Goal: Task Accomplishment & Management: Manage account settings

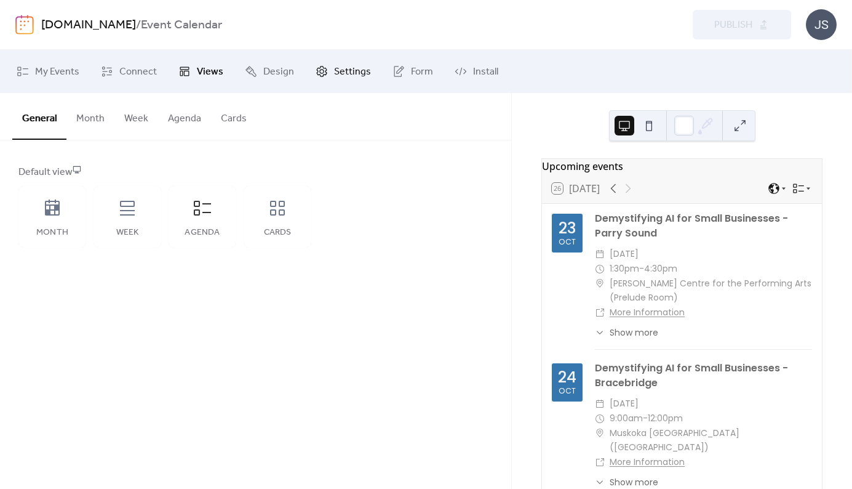
click at [336, 68] on span "Settings" at bounding box center [352, 72] width 37 height 15
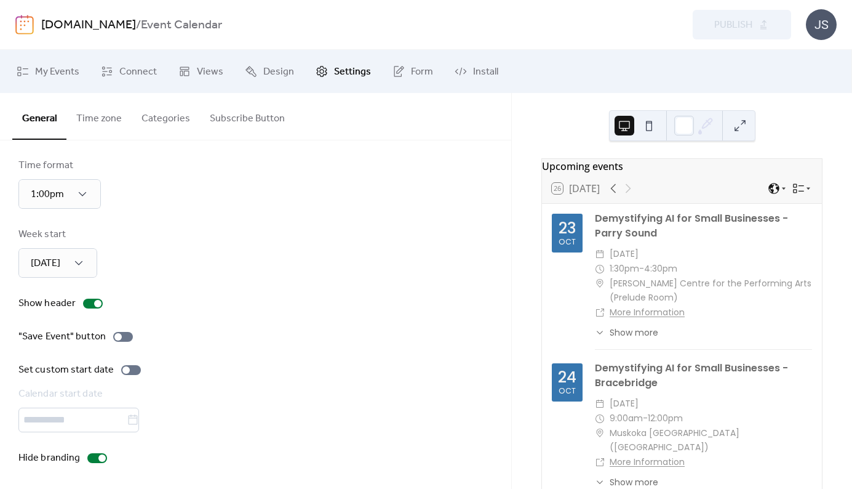
scroll to position [77, 0]
click at [139, 70] on span "Connect" at bounding box center [138, 72] width 38 height 15
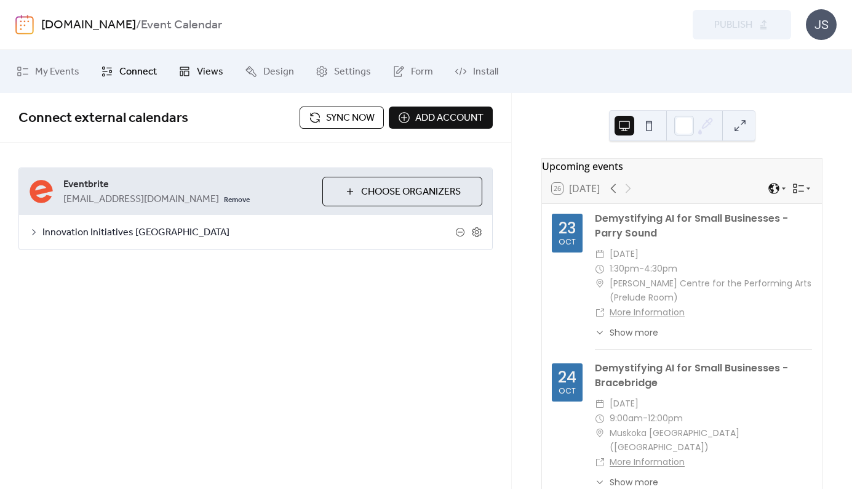
click at [203, 68] on span "Views" at bounding box center [210, 72] width 26 height 15
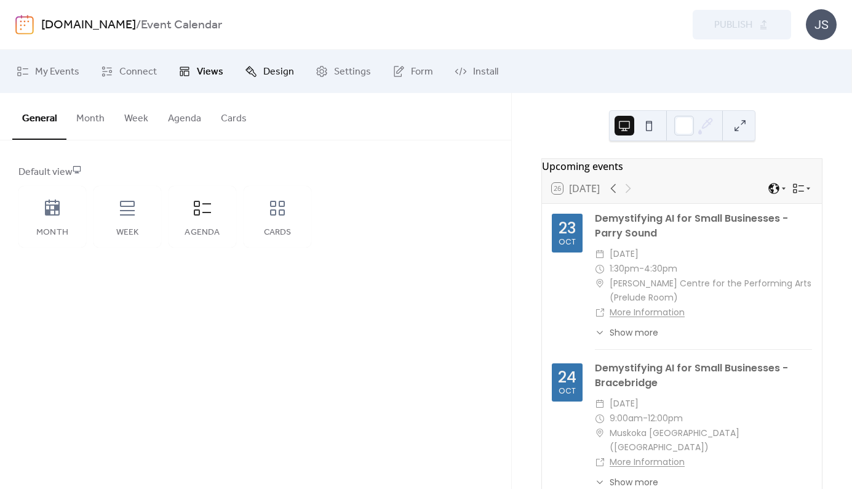
click at [270, 71] on span "Design" at bounding box center [278, 72] width 31 height 15
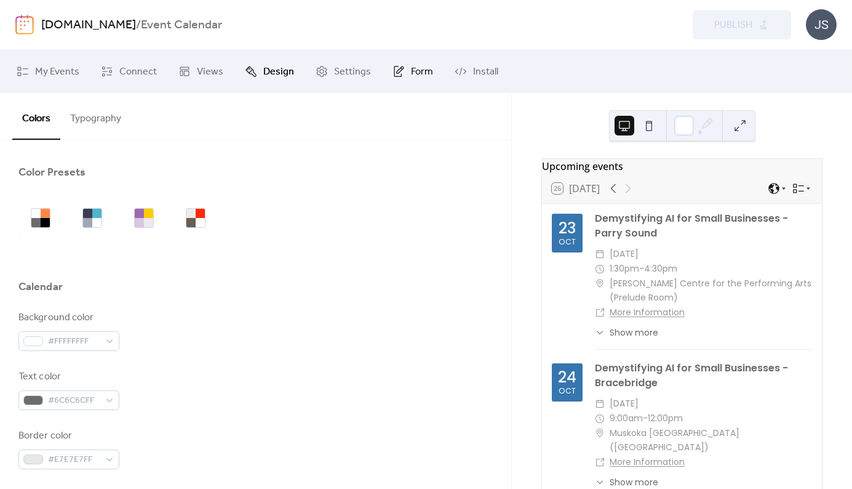
click at [411, 67] on span "Form" at bounding box center [422, 72] width 22 height 15
